Goal: Check status: Check status

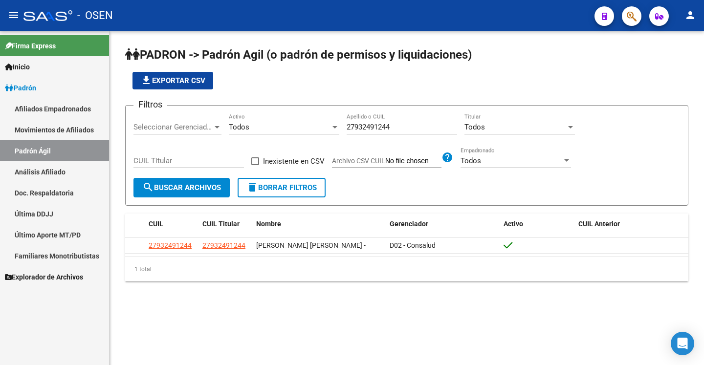
click at [396, 123] on input "27932491244" at bounding box center [401, 127] width 110 height 9
paste input "56217263"
type input "27562172632"
click at [193, 189] on span "search Buscar Archivos" at bounding box center [181, 187] width 79 height 9
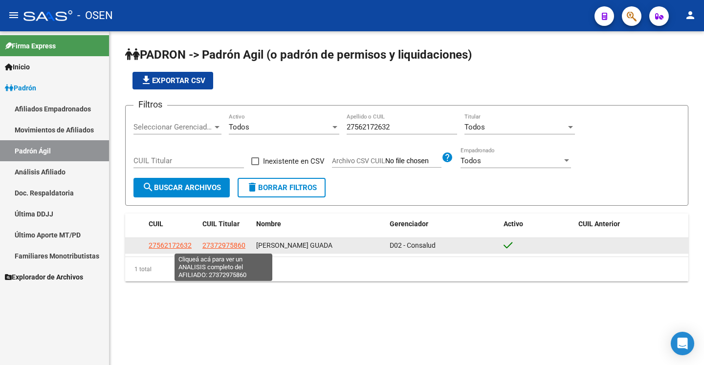
click at [232, 243] on span "27372975860" at bounding box center [223, 245] width 43 height 8
type textarea "27372975860"
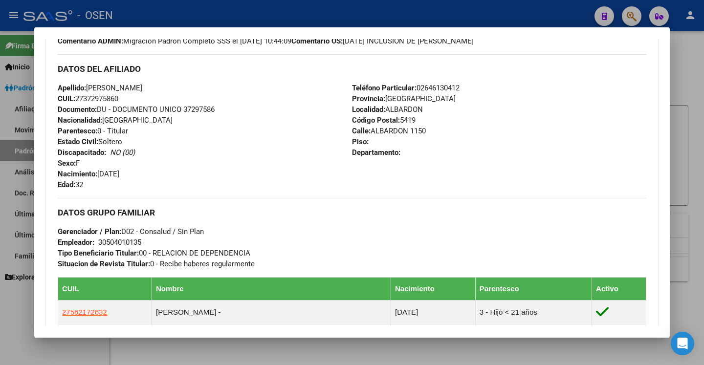
scroll to position [318, 0]
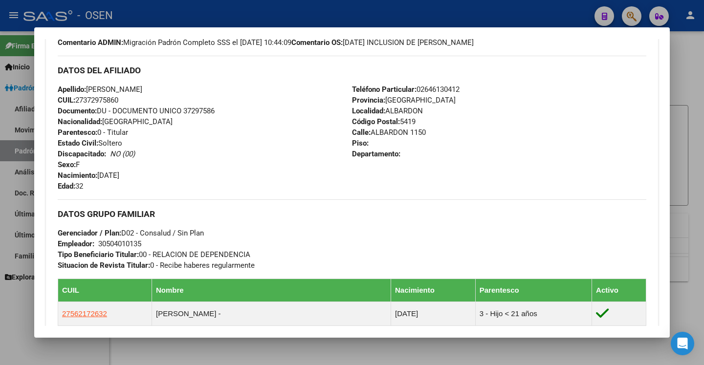
click at [677, 154] on div at bounding box center [352, 182] width 704 height 365
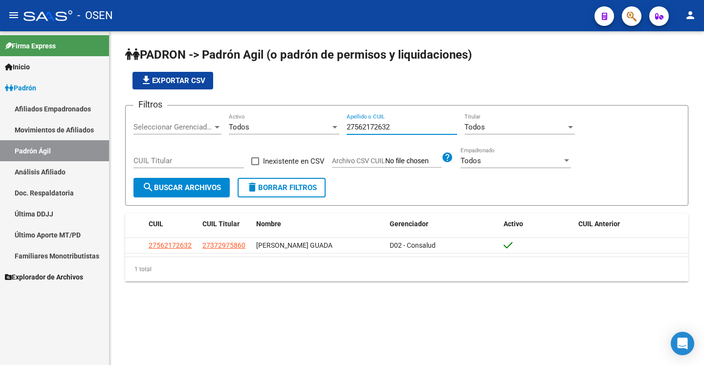
click at [406, 123] on input "27562172632" at bounding box center [401, 127] width 110 height 9
paste input "0358481109"
type input "20358481109"
click at [159, 183] on button "search Buscar Archivos" at bounding box center [181, 188] width 96 height 20
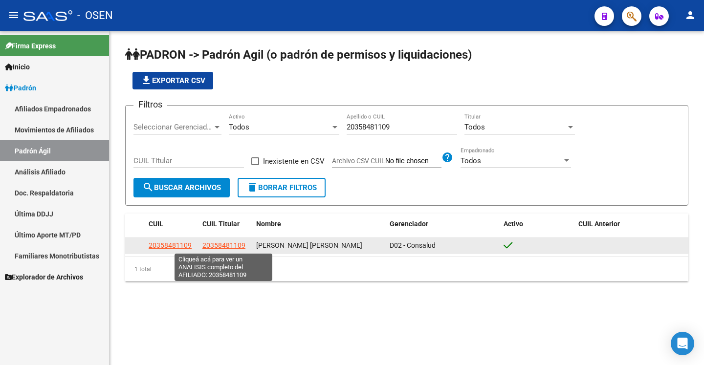
click at [231, 246] on span "20358481109" at bounding box center [223, 245] width 43 height 8
type textarea "20358481109"
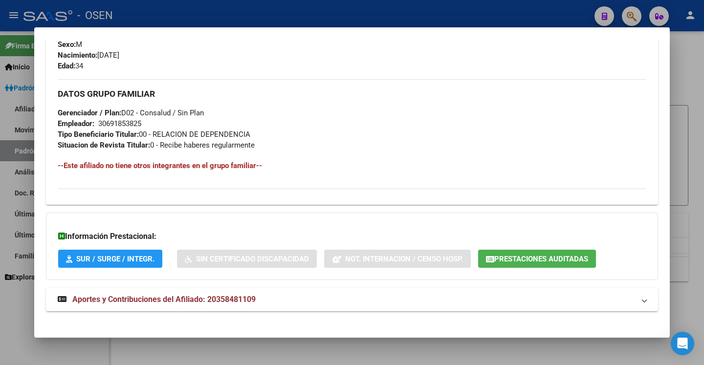
scroll to position [435, 0]
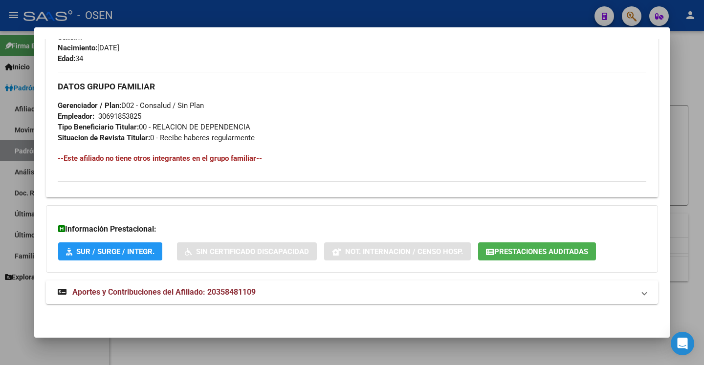
click at [256, 290] on mat-panel-title "Aportes y Contribuciones del Afiliado: 20358481109" at bounding box center [346, 292] width 577 height 12
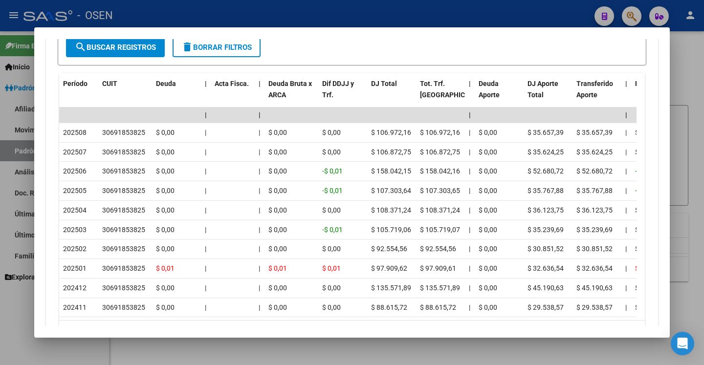
scroll to position [843, 0]
